Goal: Task Accomplishment & Management: Manage account settings

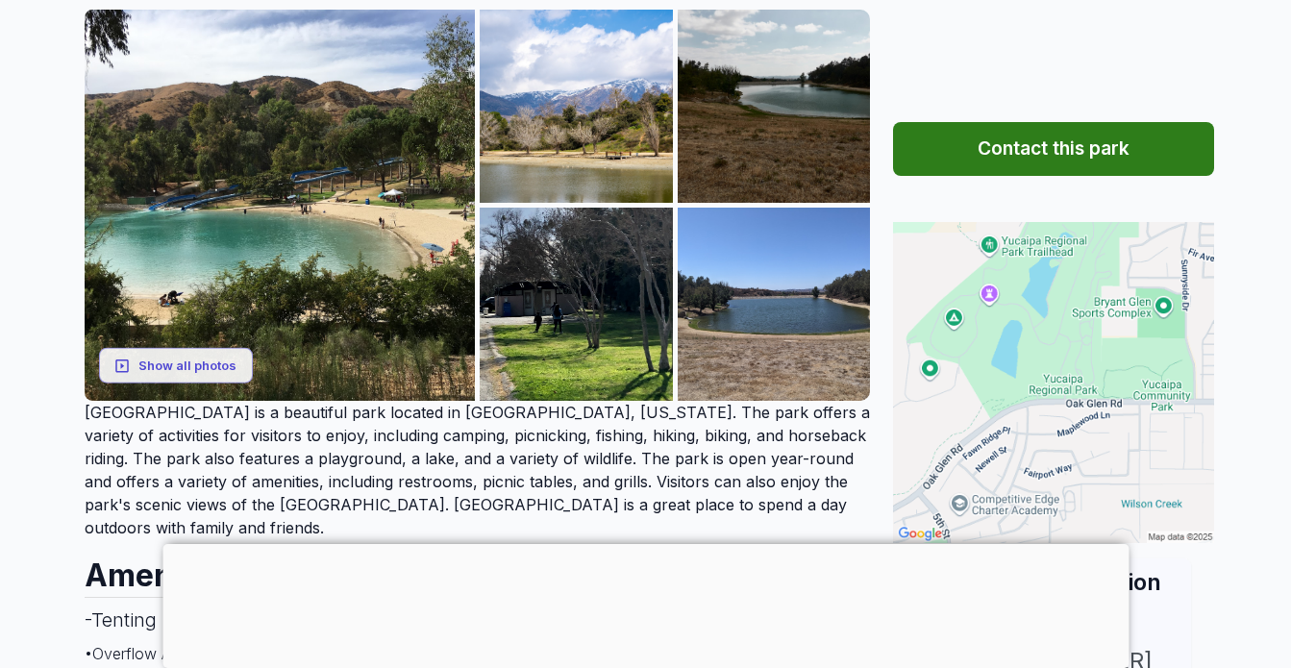
scroll to position [288, 0]
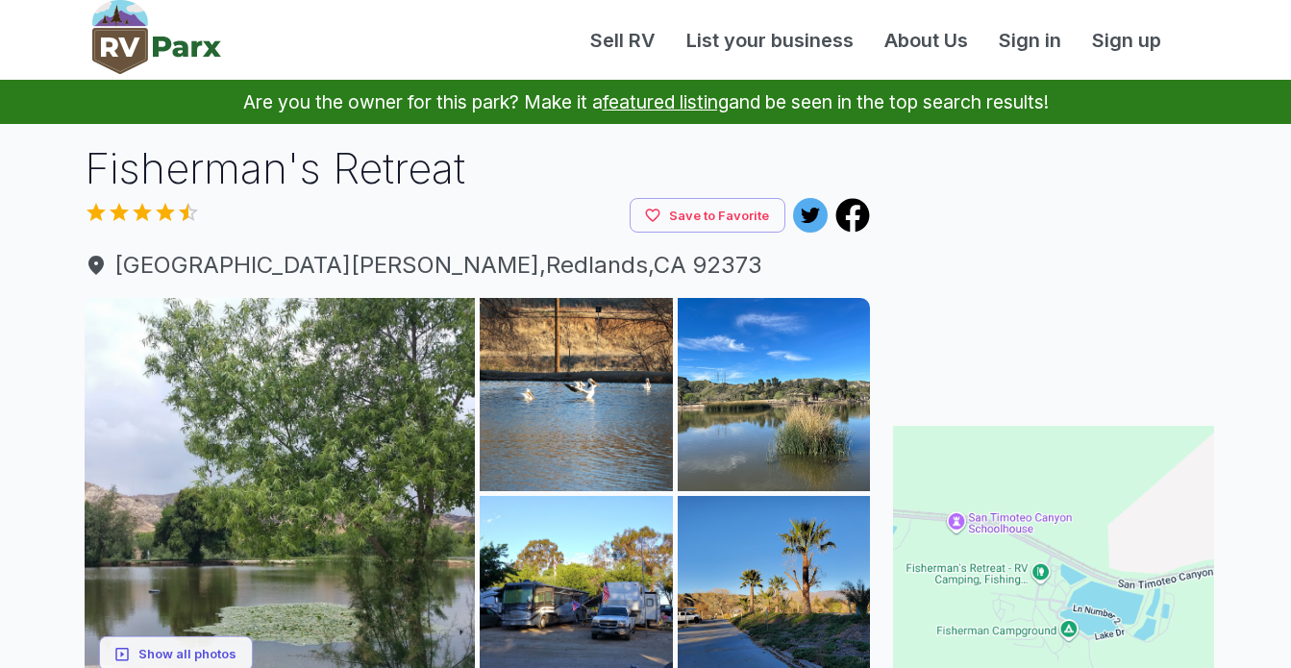
scroll to position [61, 0]
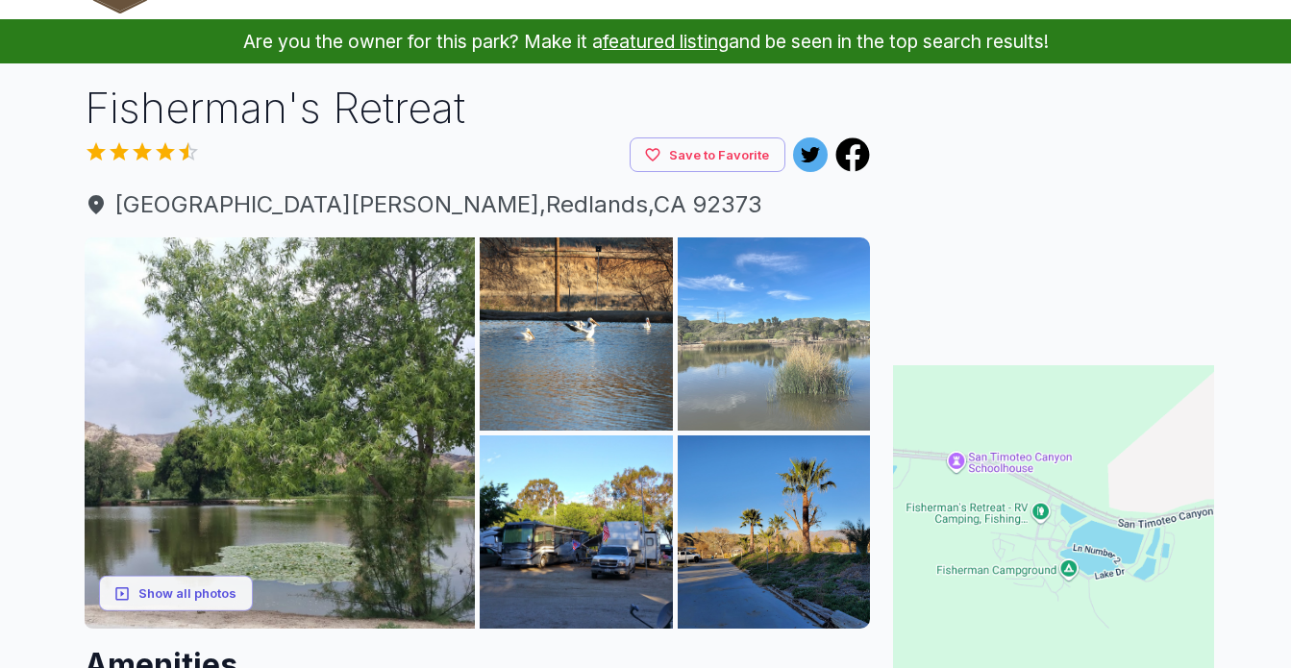
click at [807, 375] on img at bounding box center [774, 333] width 193 height 193
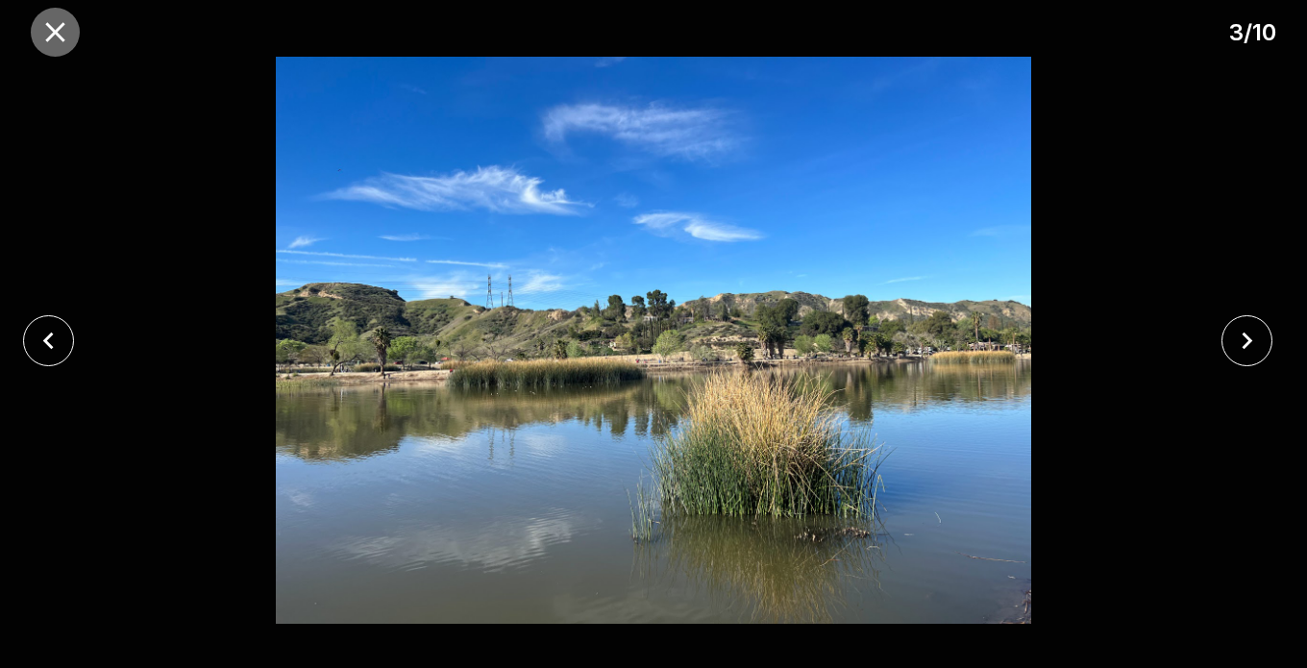
click at [52, 19] on icon "close" at bounding box center [55, 32] width 34 height 34
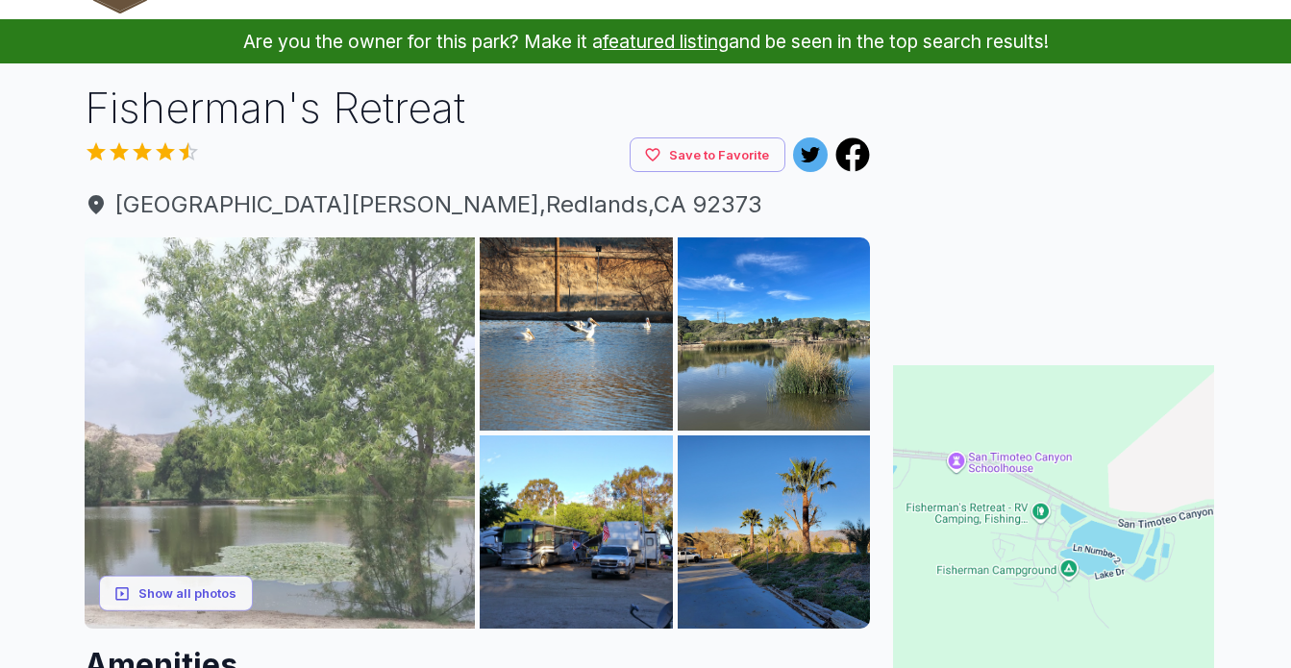
click at [246, 535] on img at bounding box center [280, 432] width 391 height 391
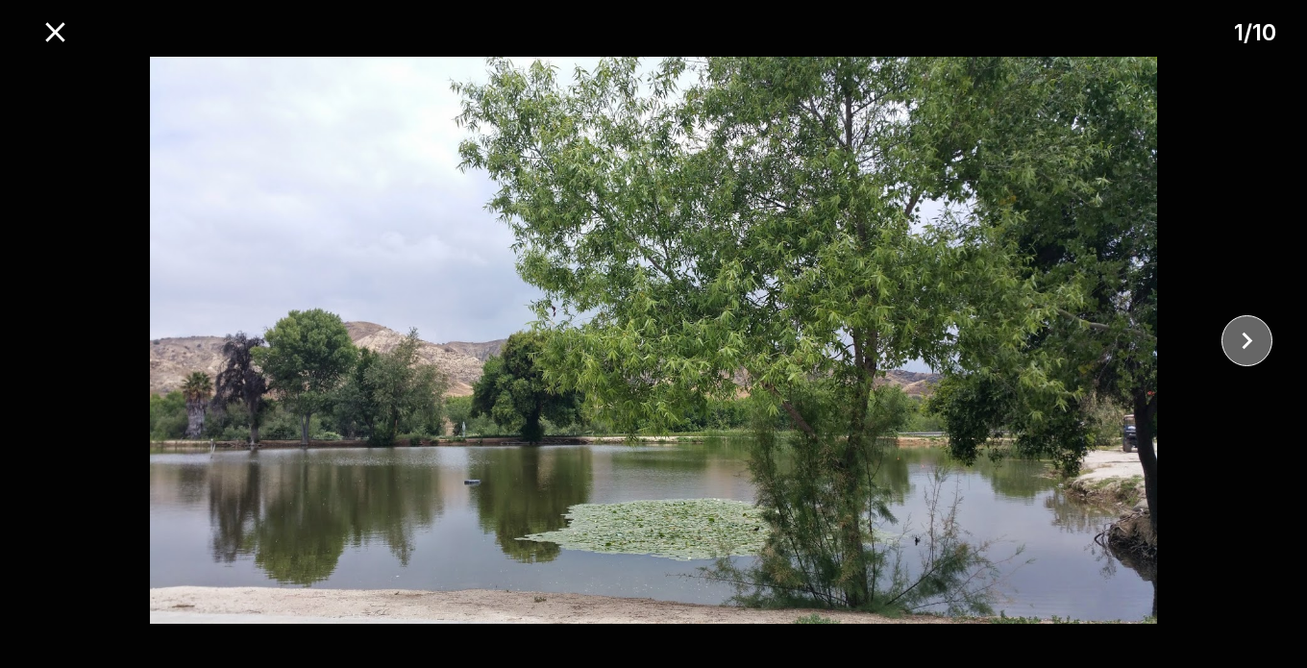
click at [1249, 342] on icon "close" at bounding box center [1247, 340] width 11 height 17
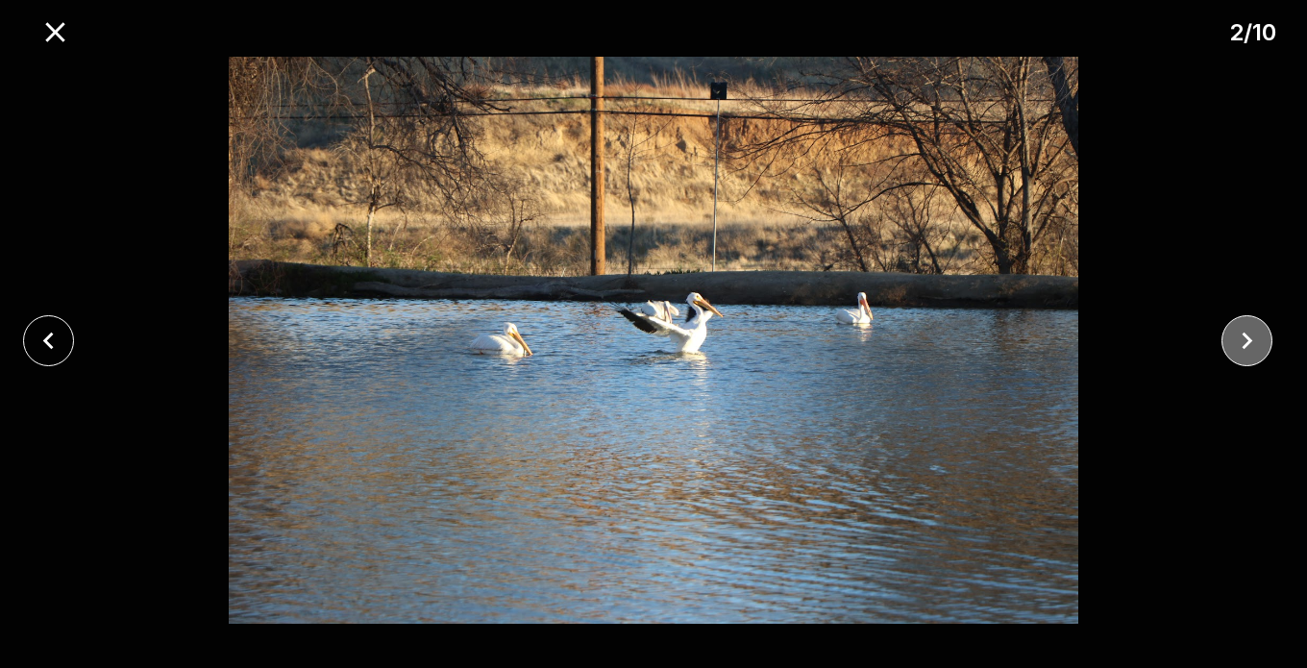
click at [1249, 342] on icon "close" at bounding box center [1247, 340] width 11 height 17
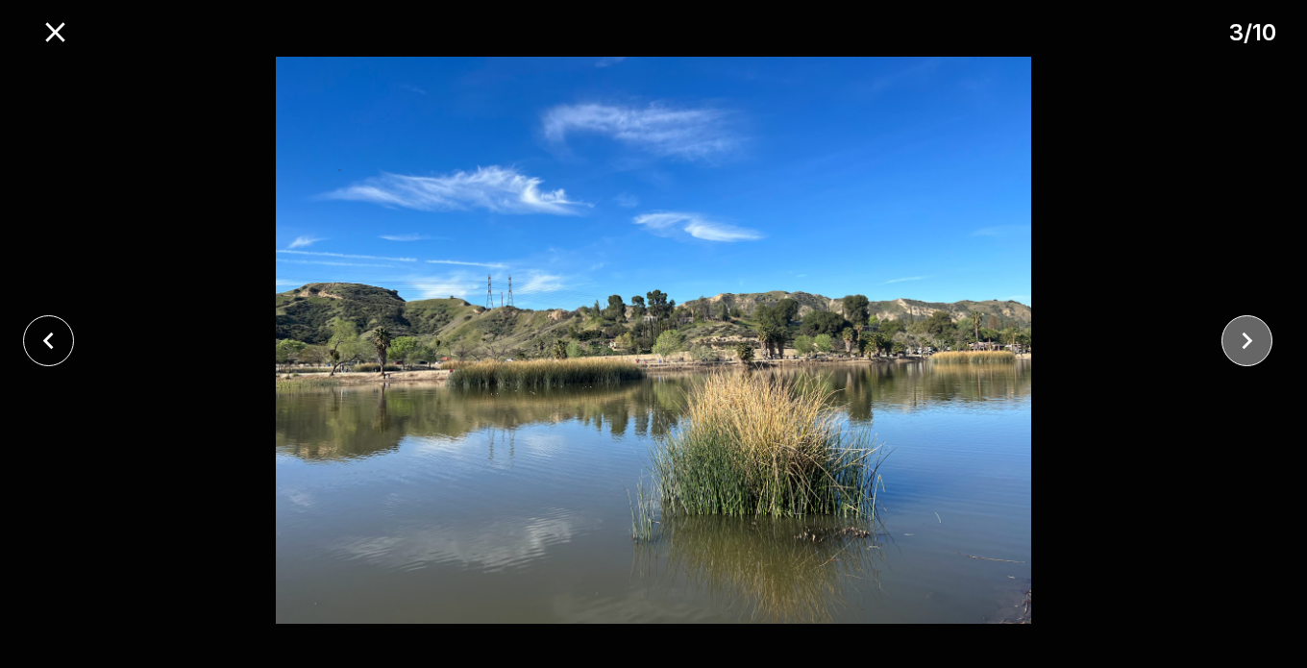
click at [1249, 341] on icon "close" at bounding box center [1247, 340] width 11 height 17
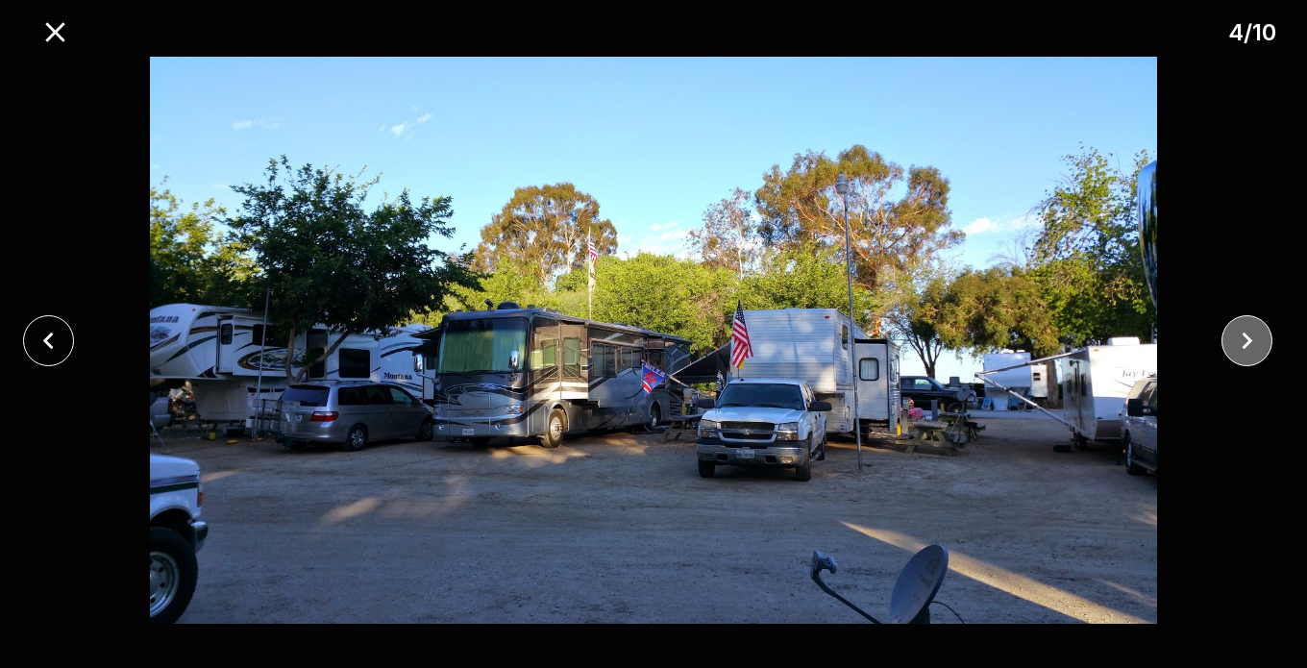
click at [1249, 341] on icon "close" at bounding box center [1247, 340] width 11 height 17
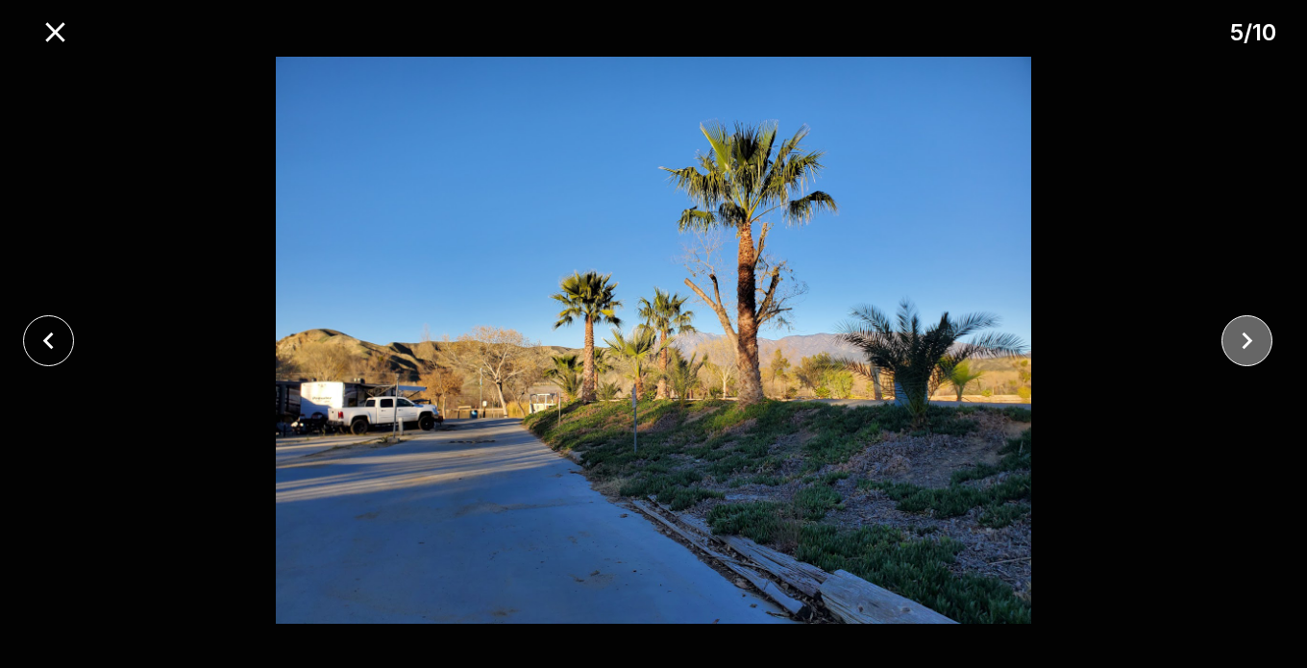
click at [1249, 340] on icon "close" at bounding box center [1248, 341] width 34 height 34
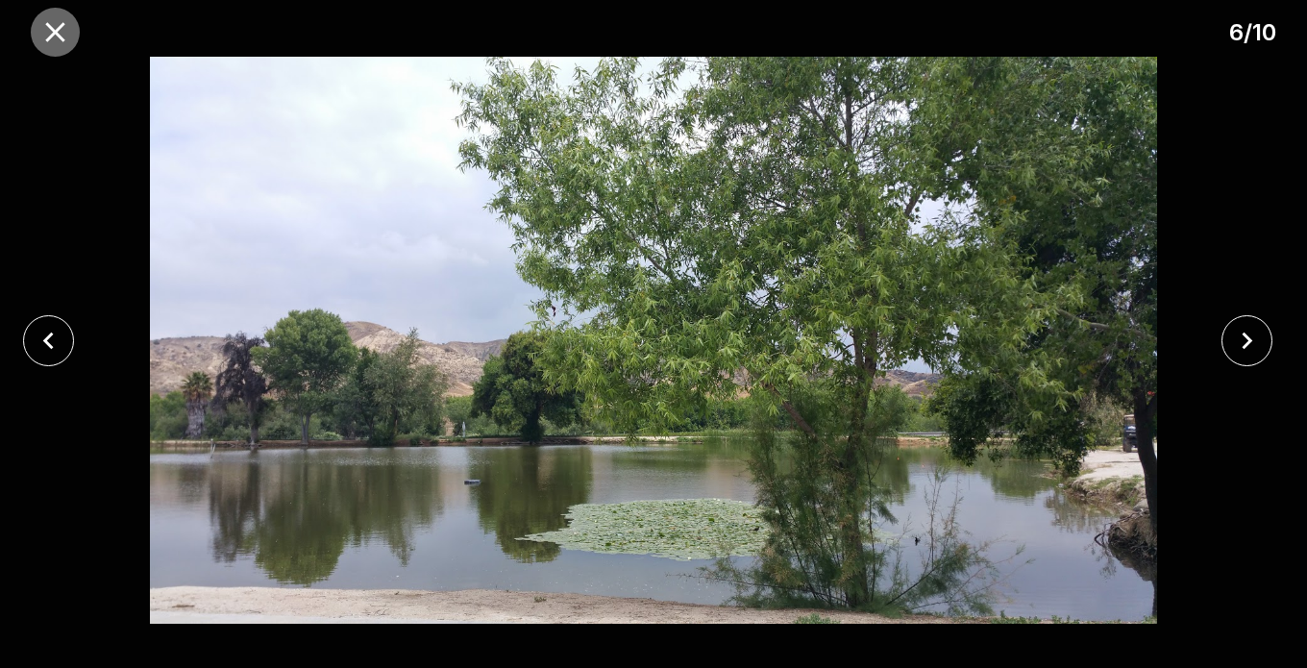
click at [49, 25] on icon "close" at bounding box center [54, 31] width 19 height 19
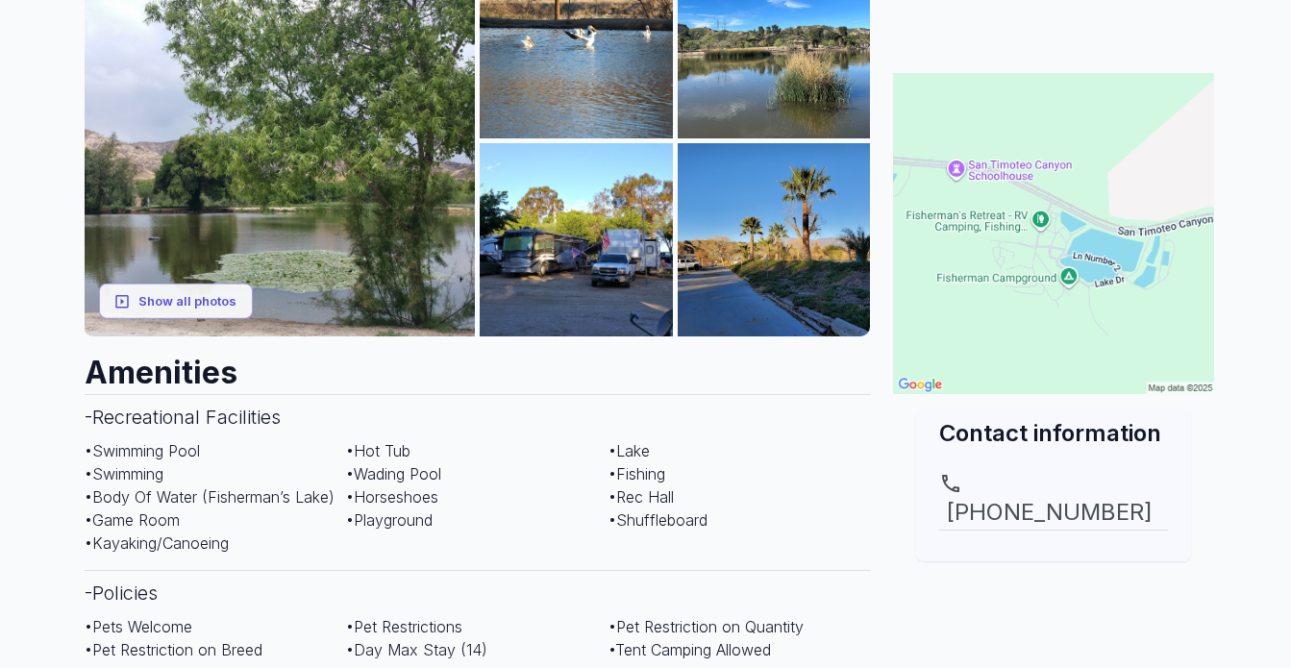
scroll to position [288, 0]
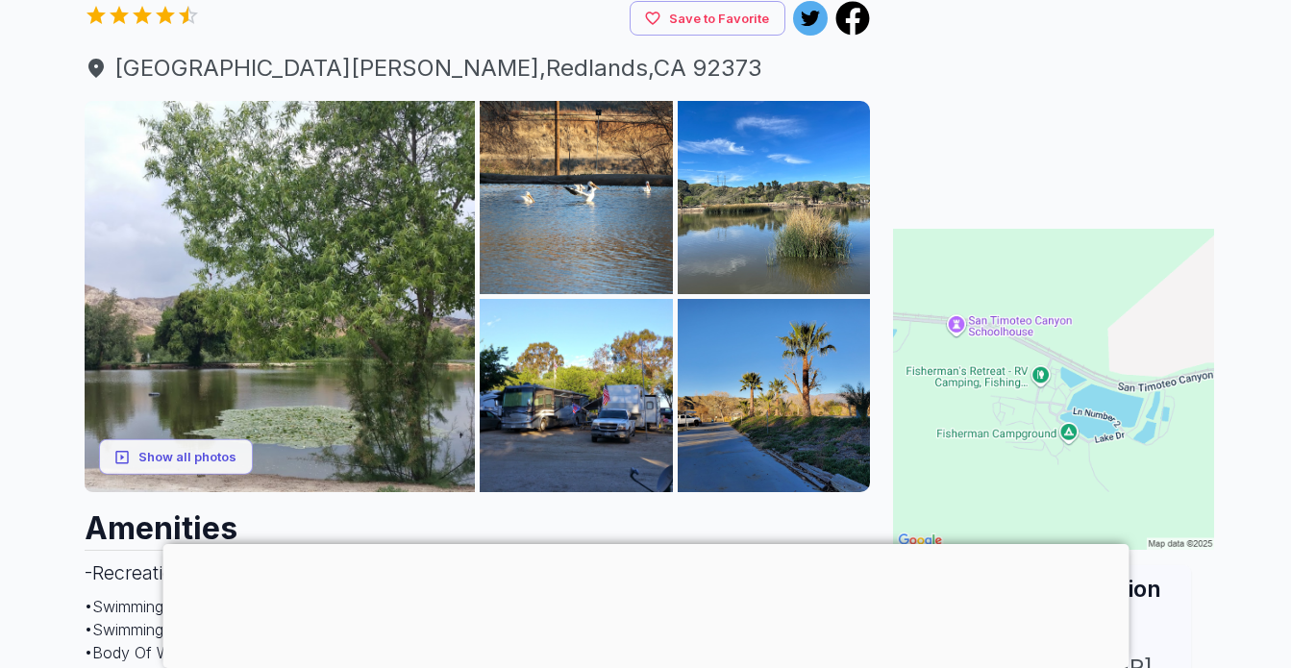
scroll to position [122, 0]
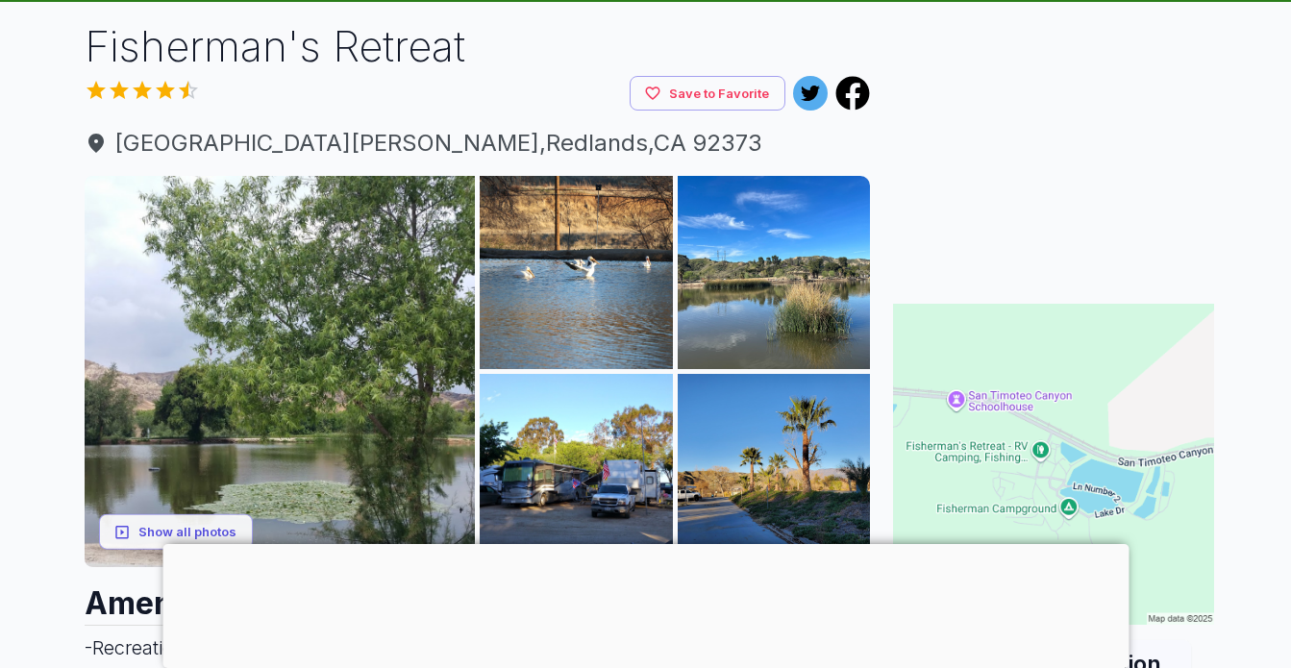
click at [709, 95] on button "Save to Favorite" at bounding box center [708, 94] width 156 height 36
